Goal: Information Seeking & Learning: Check status

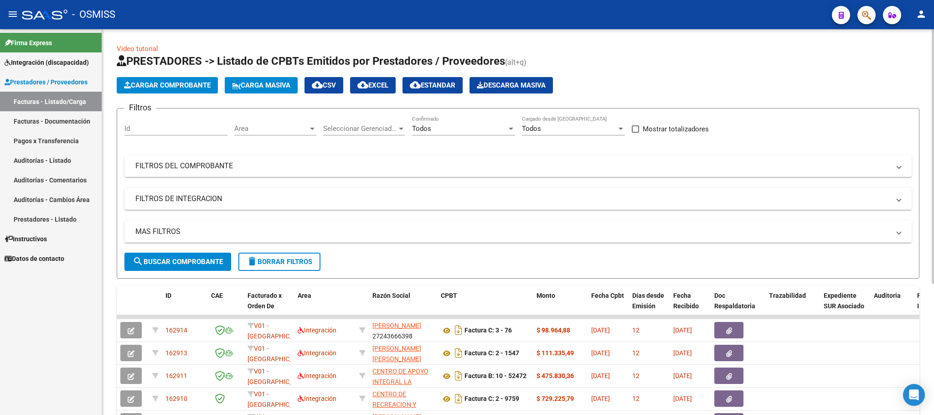
click at [181, 226] on mat-expansion-panel-header "MAS FILTROS" at bounding box center [517, 232] width 787 height 22
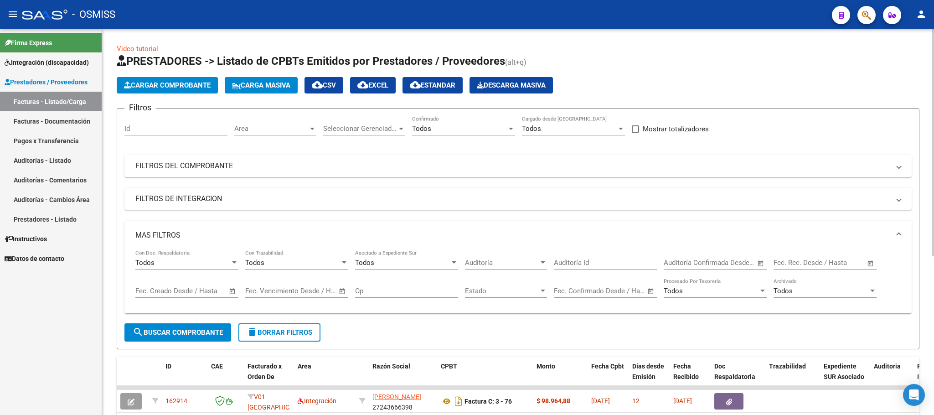
click at [834, 263] on input "text" at bounding box center [834, 262] width 44 height 8
click at [827, 185] on span "13" at bounding box center [823, 184] width 16 height 16
type input "[DATE]"
click at [827, 181] on span "13" at bounding box center [823, 184] width 16 height 16
type input "[DATE]"
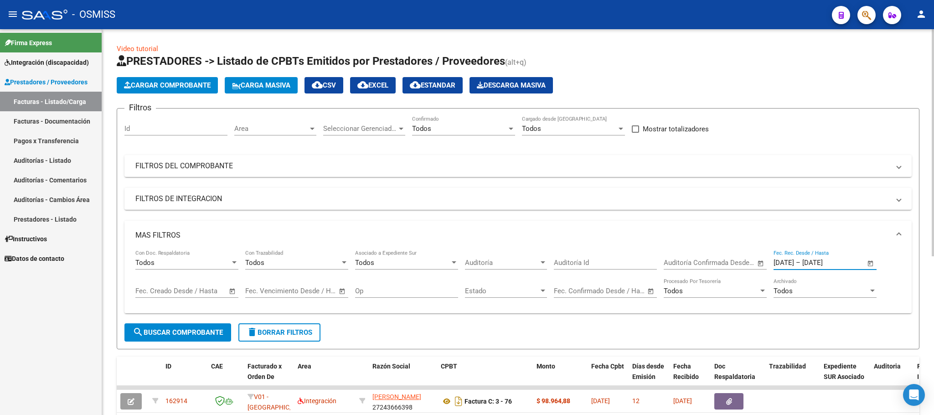
click at [215, 331] on span "search Buscar Comprobante" at bounding box center [178, 332] width 90 height 8
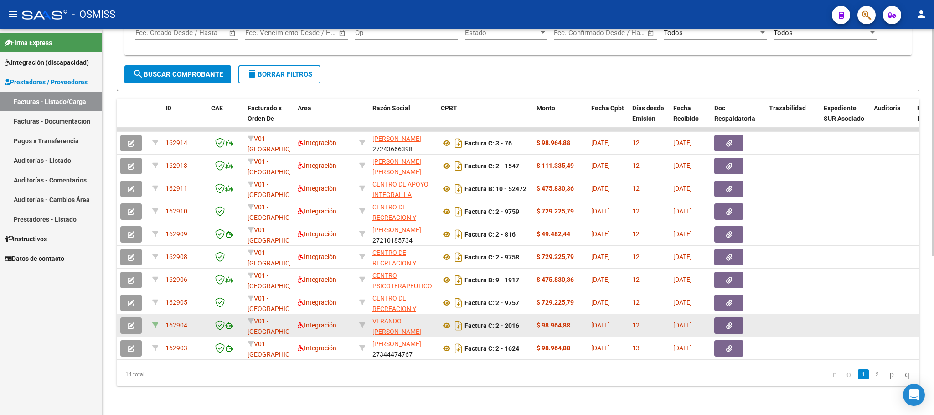
scroll to position [269, 0]
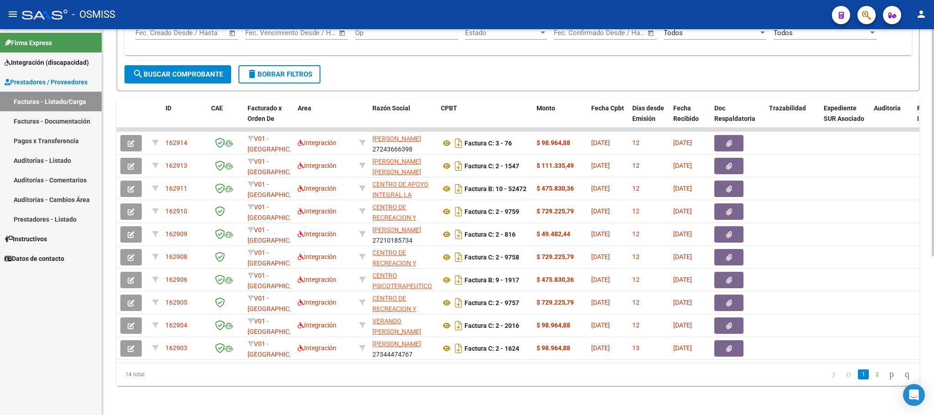
drag, startPoint x: 158, startPoint y: 377, endPoint x: 116, endPoint y: 374, distance: 41.6
click at [117, 374] on div "14 total" at bounding box center [196, 374] width 159 height 23
copy div "14 total"
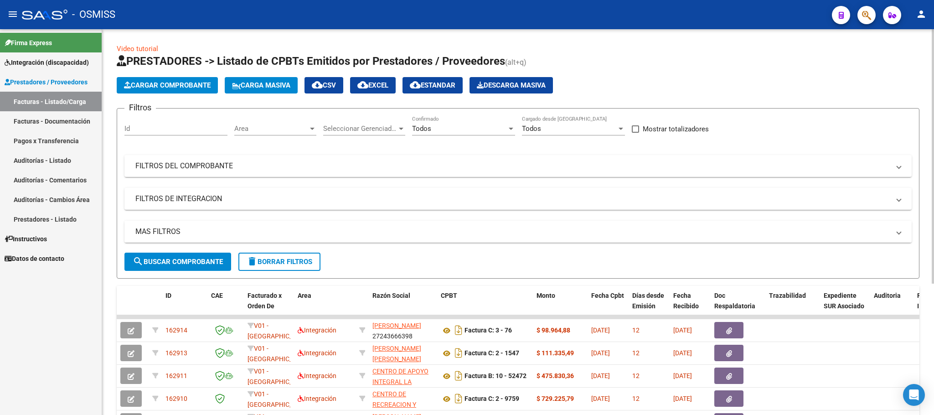
click at [171, 233] on mat-panel-title "MAS FILTROS" at bounding box center [512, 232] width 755 height 10
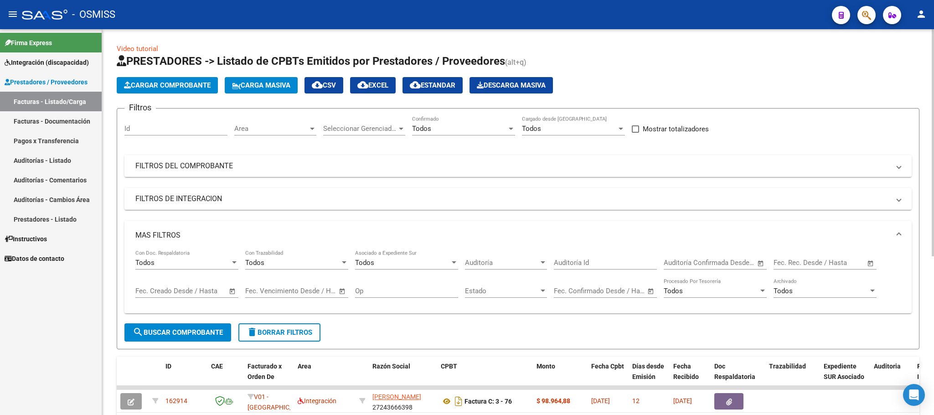
click at [812, 263] on input "text" at bounding box center [834, 262] width 44 height 8
click at [830, 186] on span "13" at bounding box center [823, 184] width 16 height 16
type input "[DATE]"
click at [829, 186] on span "13" at bounding box center [823, 184] width 16 height 16
type input "[DATE]"
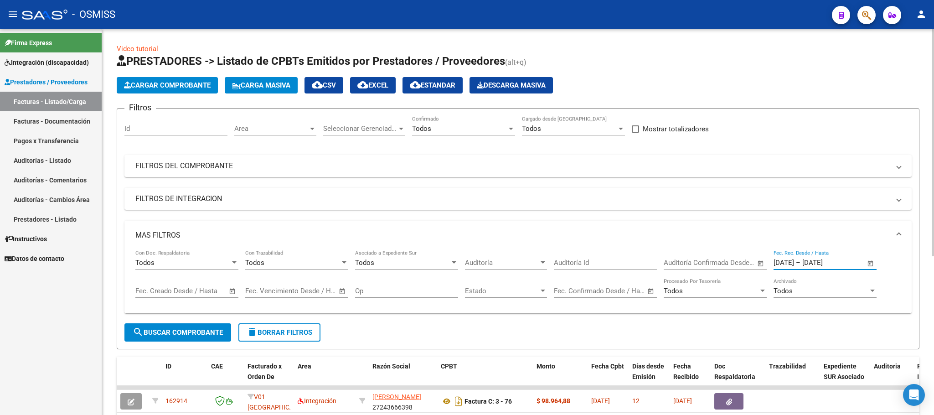
click at [216, 334] on span "search Buscar Comprobante" at bounding box center [178, 332] width 90 height 8
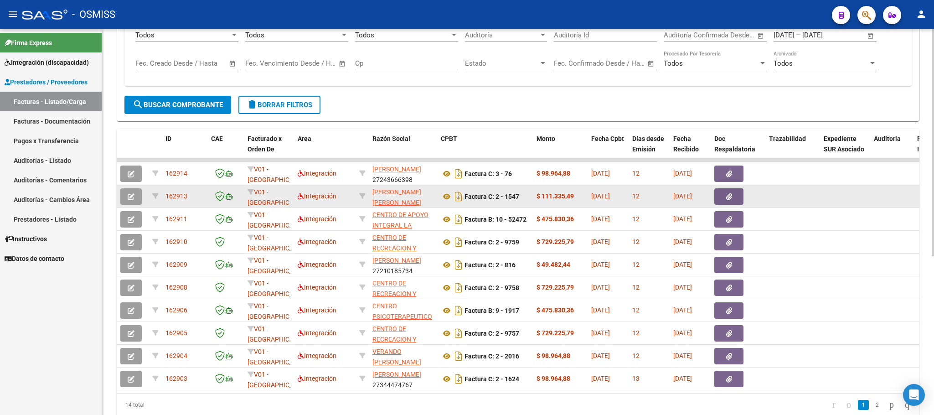
scroll to position [269, 0]
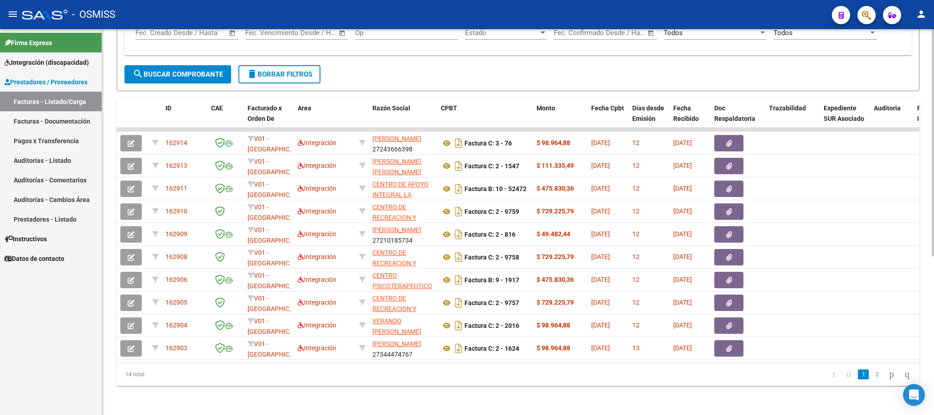
drag, startPoint x: 153, startPoint y: 379, endPoint x: 119, endPoint y: 378, distance: 34.2
click at [119, 378] on div "14 total" at bounding box center [196, 374] width 159 height 23
click at [295, 70] on span "delete Borrar Filtros" at bounding box center [280, 74] width 66 height 8
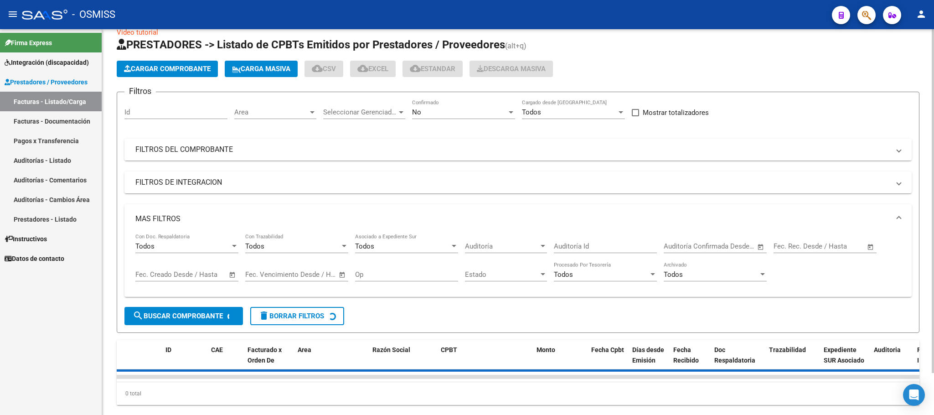
scroll to position [0, 0]
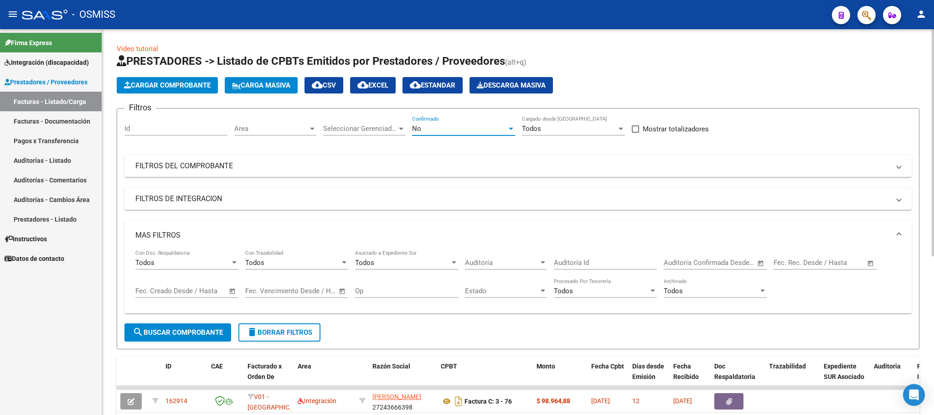
click at [448, 126] on div "No" at bounding box center [459, 128] width 95 height 8
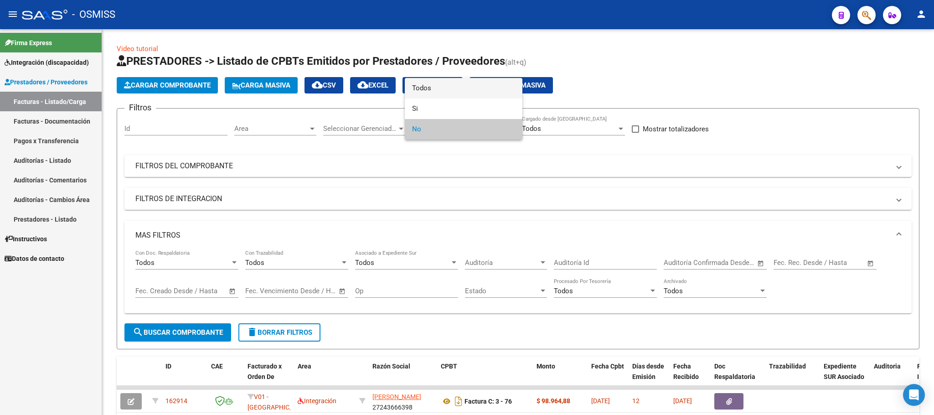
click at [459, 89] on span "Todos" at bounding box center [463, 88] width 103 height 21
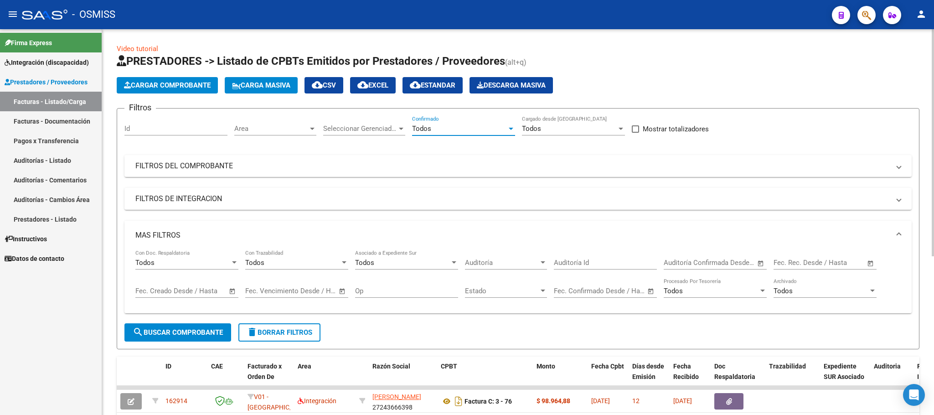
click at [185, 333] on span "search Buscar Comprobante" at bounding box center [178, 332] width 90 height 8
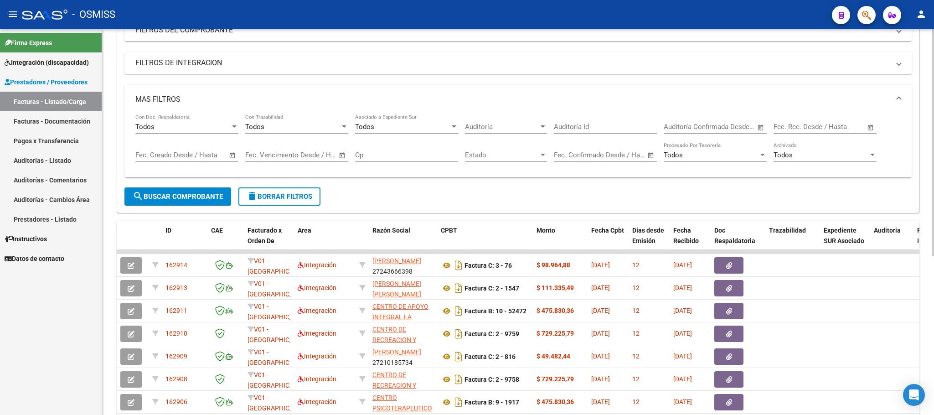
scroll to position [137, 0]
click at [185, 132] on div "Todos Con Doc. Respaldatoria" at bounding box center [186, 123] width 103 height 20
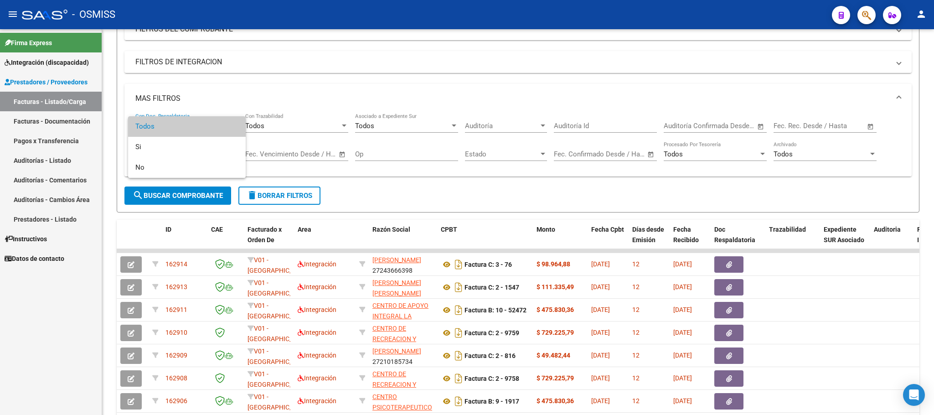
click at [204, 63] on div at bounding box center [467, 207] width 934 height 415
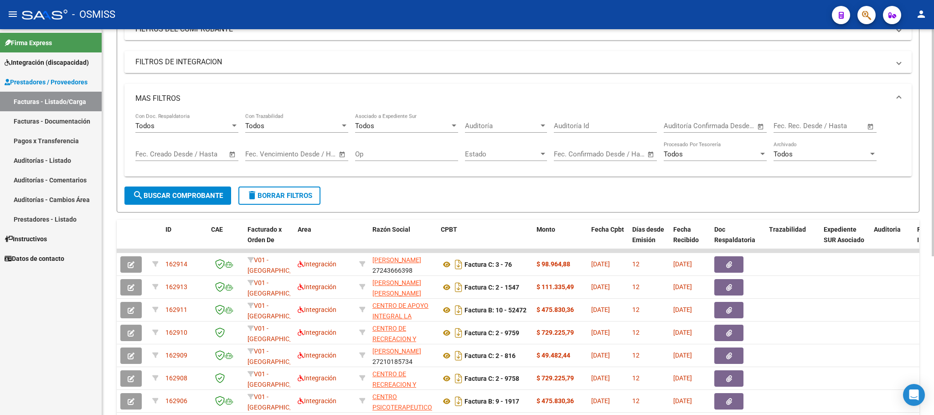
click at [197, 59] on mat-panel-title "FILTROS DE INTEGRACION" at bounding box center [512, 62] width 755 height 10
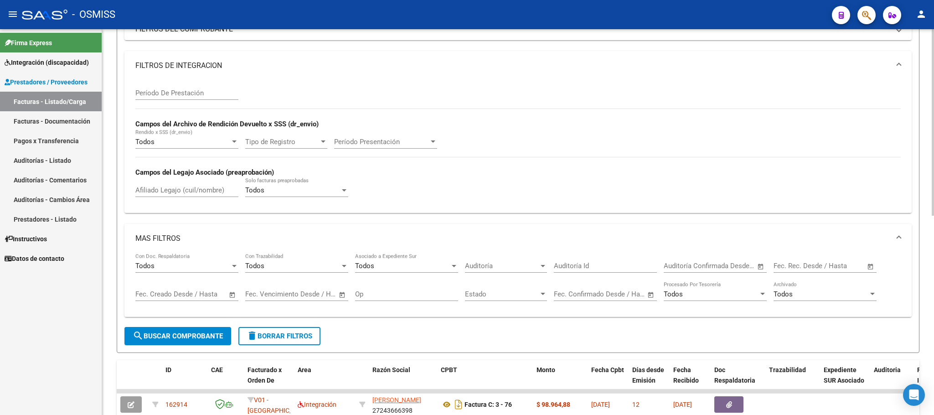
click at [196, 93] on input "Período De Prestación" at bounding box center [186, 93] width 103 height 8
type input "205205"
click at [179, 190] on input "Afiliado Legajo (cuil/nombre)" at bounding box center [186, 190] width 103 height 8
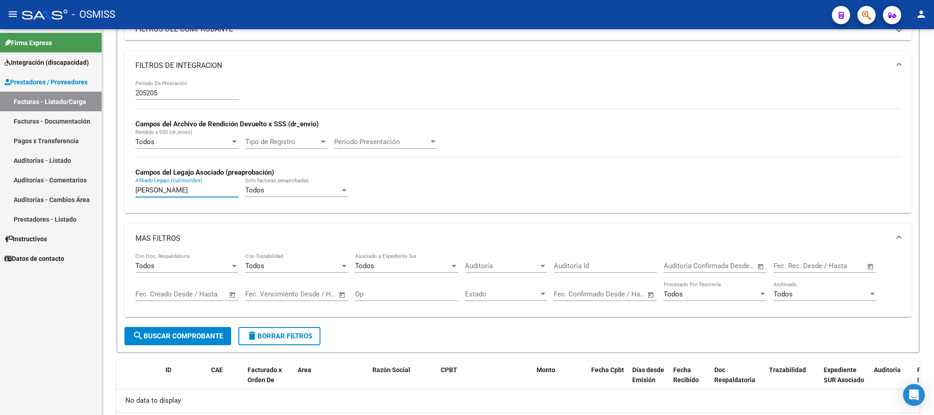
type input "colazo"
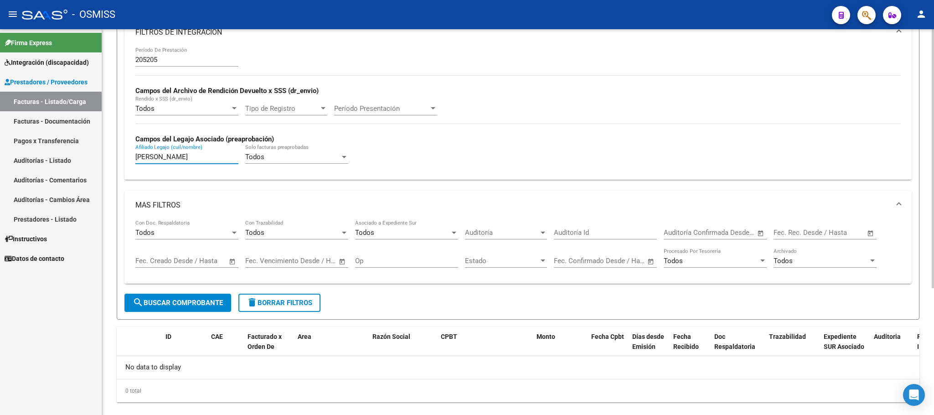
scroll to position [188, 0]
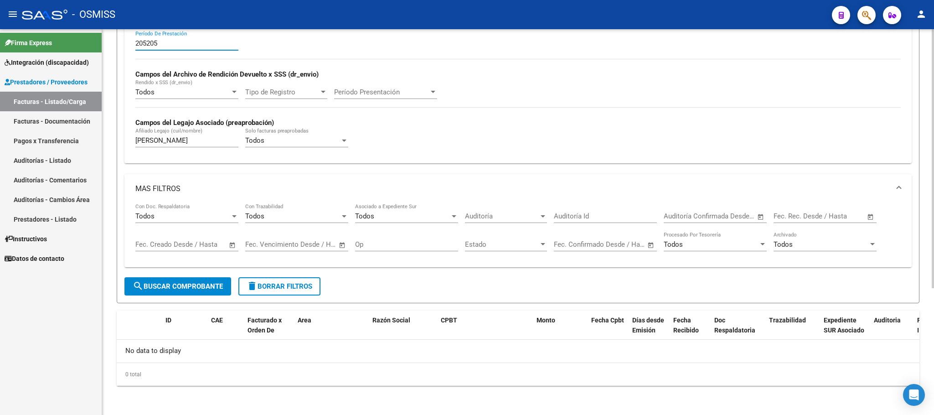
drag, startPoint x: 165, startPoint y: 43, endPoint x: 167, endPoint y: 33, distance: 10.2
click at [167, 36] on div "205205 Período De Prestación" at bounding box center [186, 41] width 103 height 20
type input "205204"
drag, startPoint x: 180, startPoint y: 143, endPoint x: 67, endPoint y: 134, distance: 112.9
click at [67, 136] on mat-sidenav-container "Firma Express Integración (discapacidad) Legajos Prestadores / Proveedores Fact…" at bounding box center [467, 222] width 934 height 386
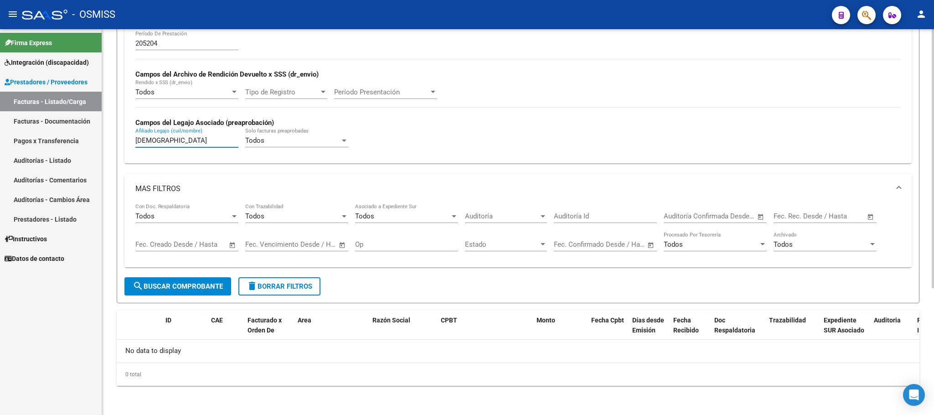
type input "bautista"
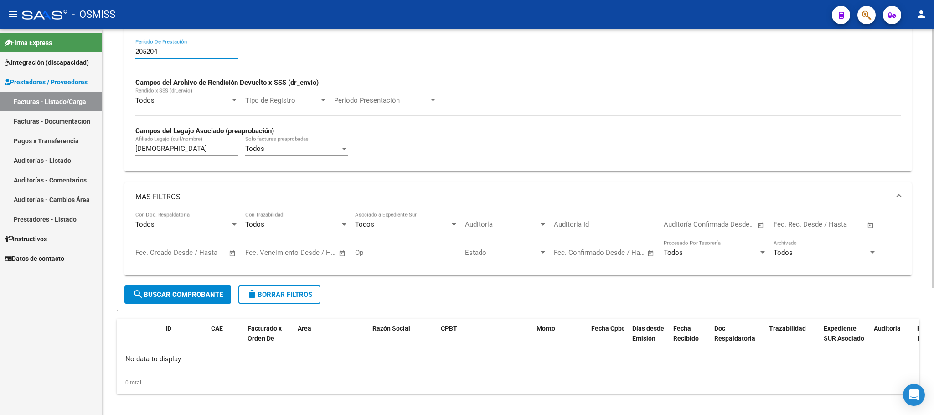
drag, startPoint x: 159, startPoint y: 42, endPoint x: 117, endPoint y: 40, distance: 42.5
click at [118, 41] on form "Filtros Id Area Area Seleccionar Gerenciador Seleccionar Gerenciador Todos Conf…" at bounding box center [518, 121] width 803 height 382
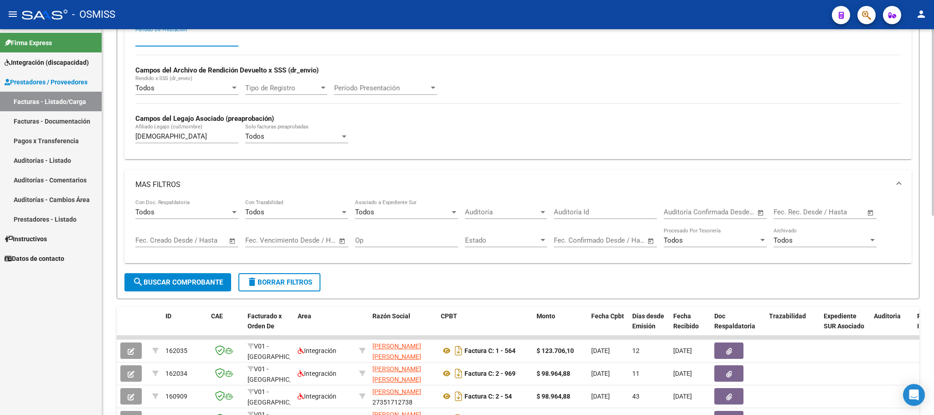
scroll to position [37, 0]
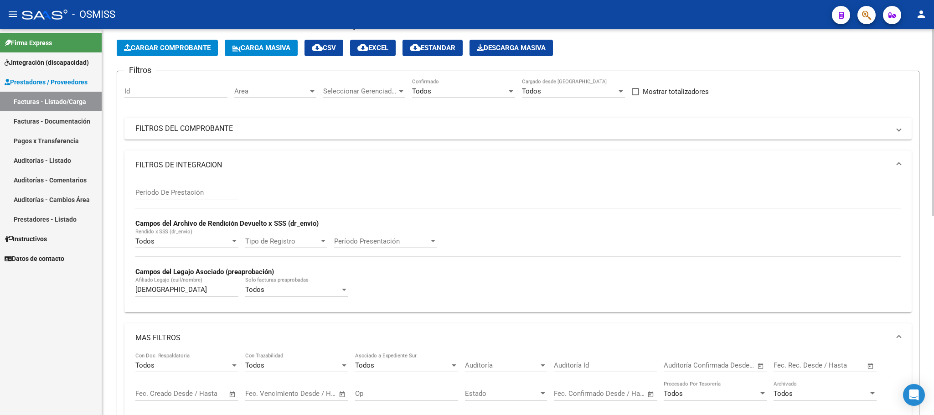
drag, startPoint x: 197, startPoint y: 123, endPoint x: 544, endPoint y: 179, distance: 351.4
click at [199, 123] on mat-expansion-panel-header "FILTROS DEL COMPROBANTE" at bounding box center [517, 129] width 787 height 22
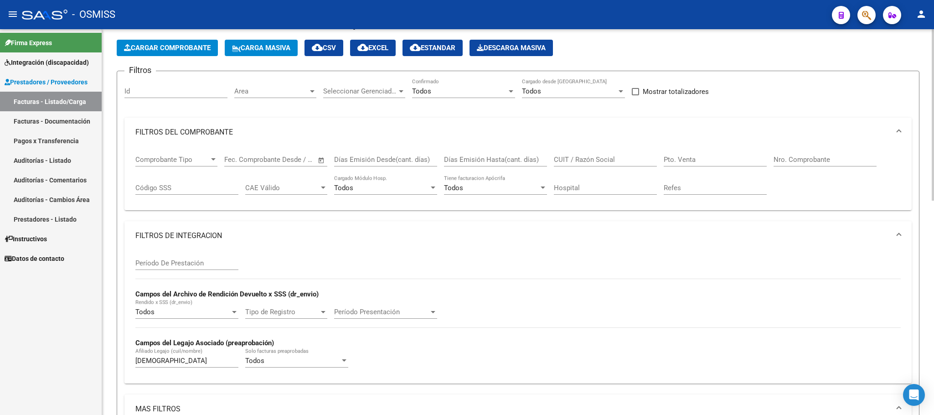
click at [589, 162] on input "CUIT / Razón Social" at bounding box center [605, 159] width 103 height 8
click at [583, 163] on input "calar" at bounding box center [605, 159] width 103 height 8
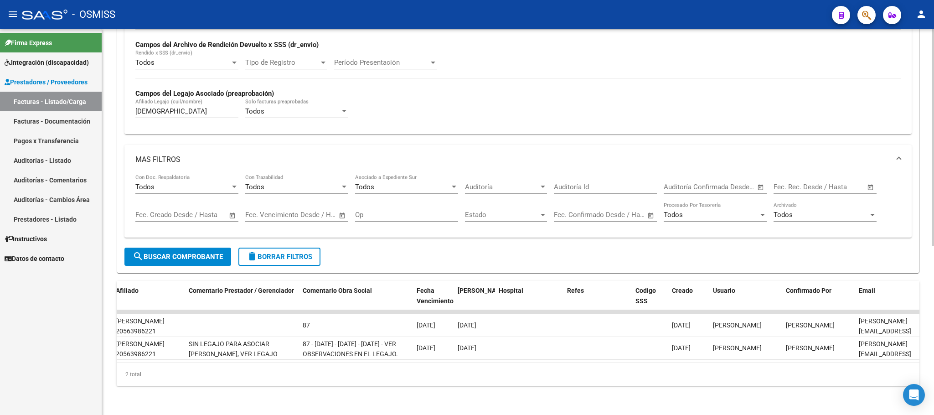
scroll to position [0, 0]
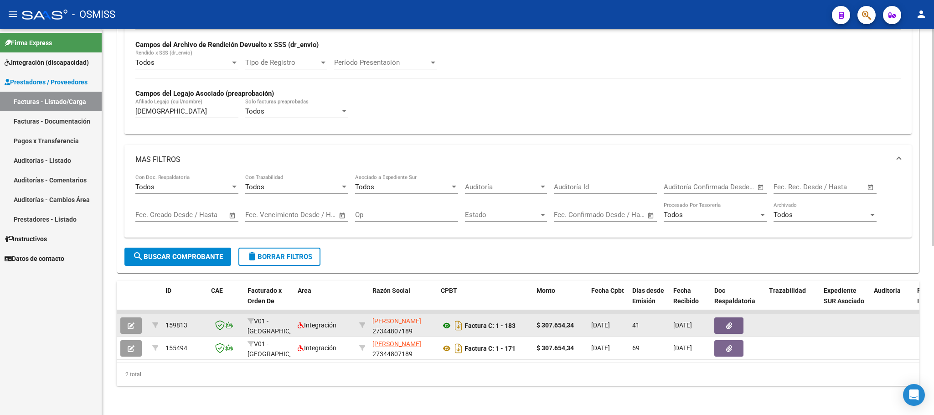
type input "clara"
click at [447, 320] on icon at bounding box center [447, 325] width 12 height 11
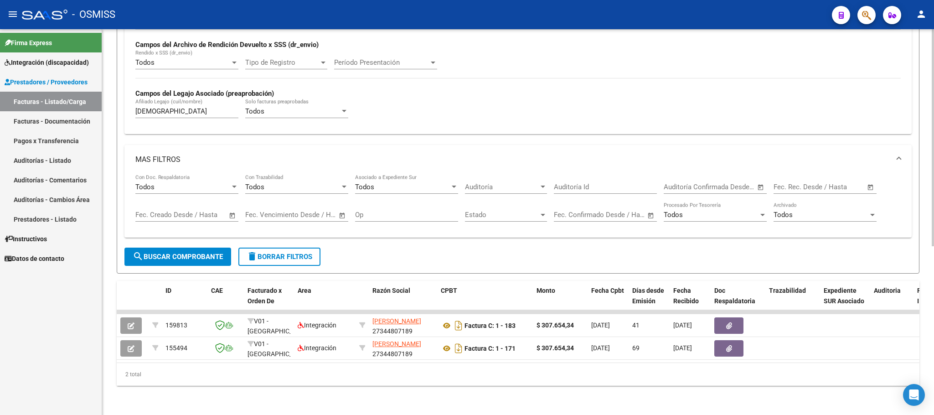
click at [290, 251] on button "delete Borrar Filtros" at bounding box center [279, 257] width 82 height 18
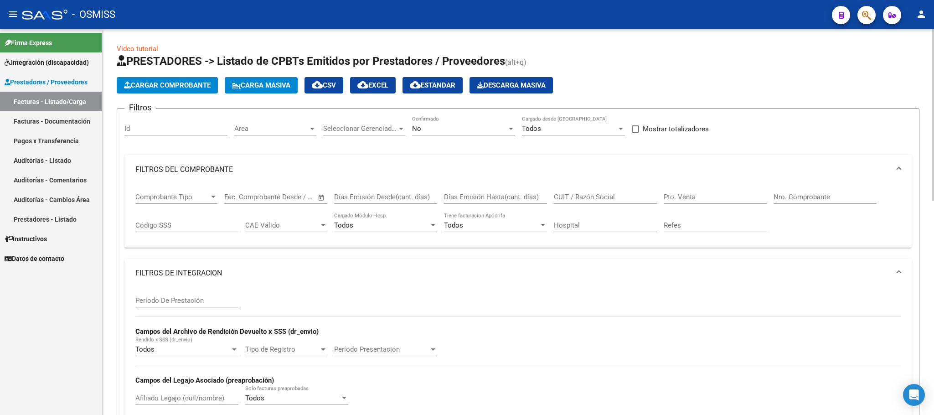
click at [455, 124] on div "No Confirmado" at bounding box center [463, 126] width 103 height 20
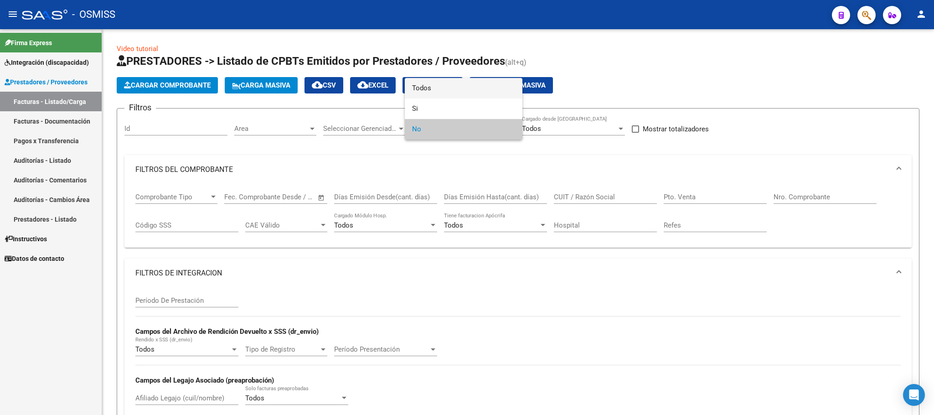
click at [436, 88] on span "Todos" at bounding box center [463, 88] width 103 height 21
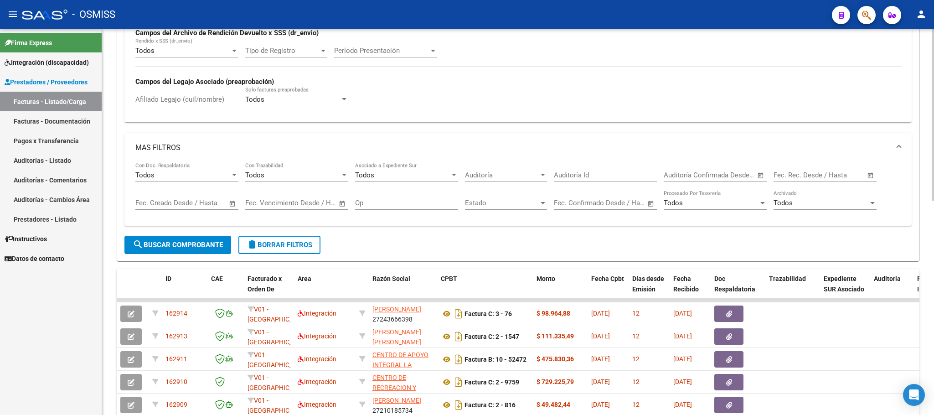
scroll to position [342, 0]
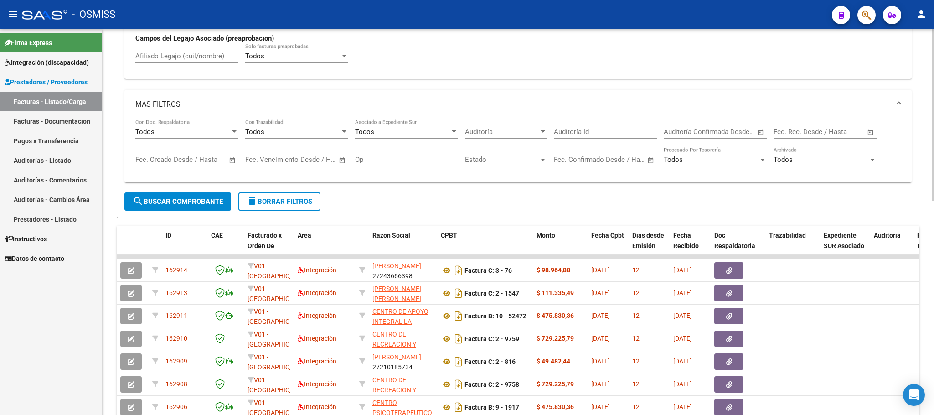
click at [808, 133] on span "–" at bounding box center [807, 132] width 5 height 8
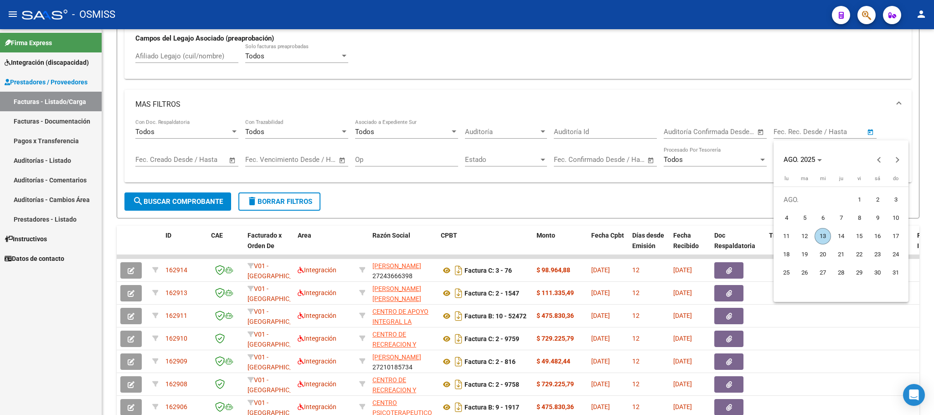
click at [821, 230] on span "13" at bounding box center [823, 236] width 16 height 16
type input "[DATE]"
click at [821, 230] on span "13" at bounding box center [823, 236] width 16 height 16
type input "[DATE]"
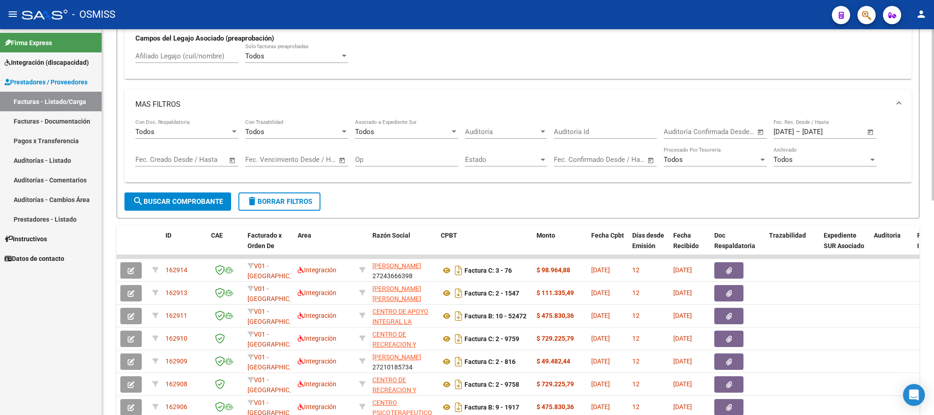
click at [208, 203] on span "search Buscar Comprobante" at bounding box center [178, 201] width 90 height 8
